Goal: Check status

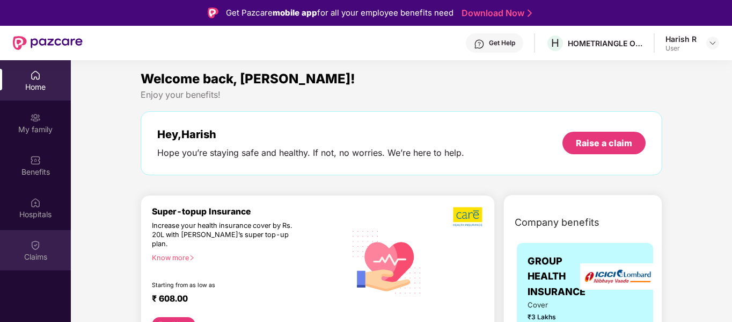
click at [27, 250] on div "Claims" at bounding box center [35, 250] width 71 height 40
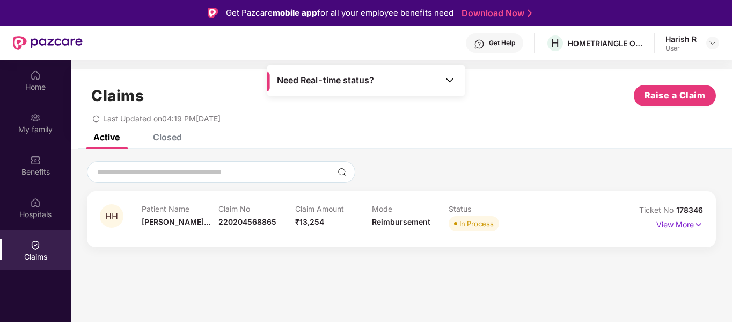
click at [680, 220] on p "View More" at bounding box center [680, 223] width 47 height 14
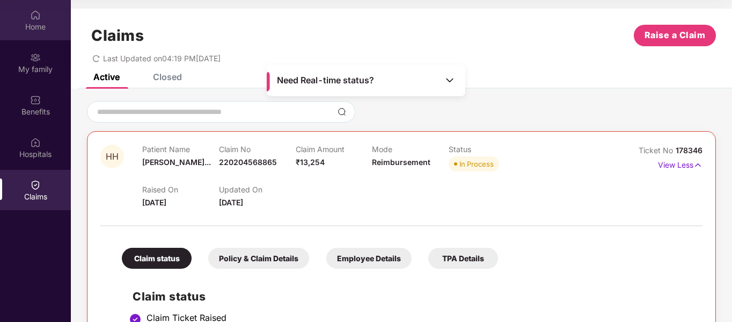
click at [38, 12] on img at bounding box center [35, 15] width 11 height 11
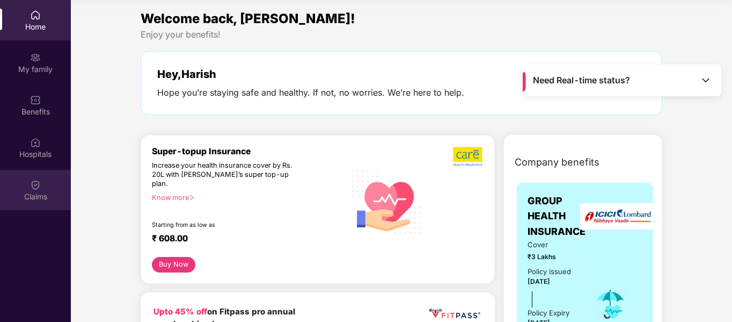
click at [19, 190] on div "Claims" at bounding box center [35, 190] width 71 height 40
